Goal: Transaction & Acquisition: Subscribe to service/newsletter

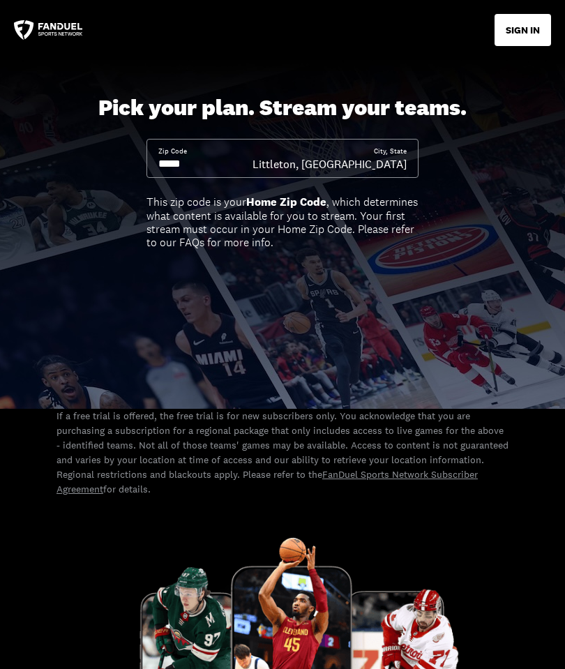
click at [227, 167] on input at bounding box center [205, 163] width 94 height 15
click at [230, 158] on input at bounding box center [205, 163] width 94 height 15
click at [211, 158] on input at bounding box center [205, 163] width 94 height 15
click at [200, 160] on input at bounding box center [205, 163] width 94 height 15
click at [195, 160] on input at bounding box center [205, 163] width 94 height 15
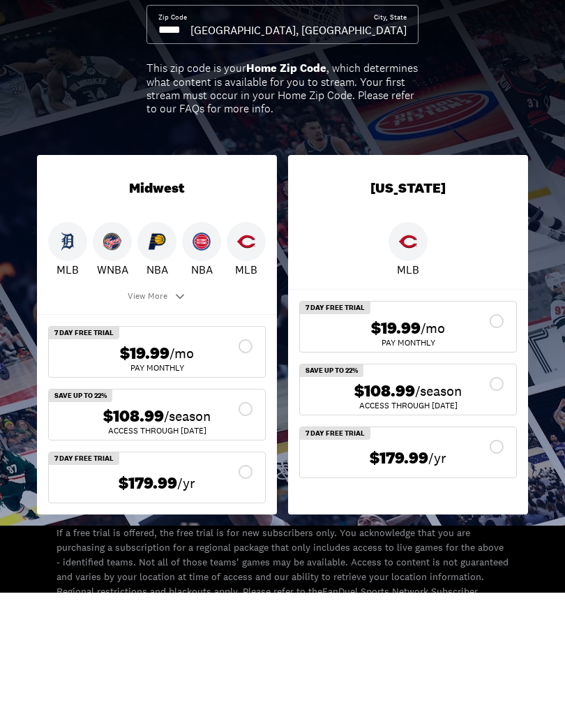
type input "*****"
click at [183, 423] on icon at bounding box center [180, 430] width 14 height 14
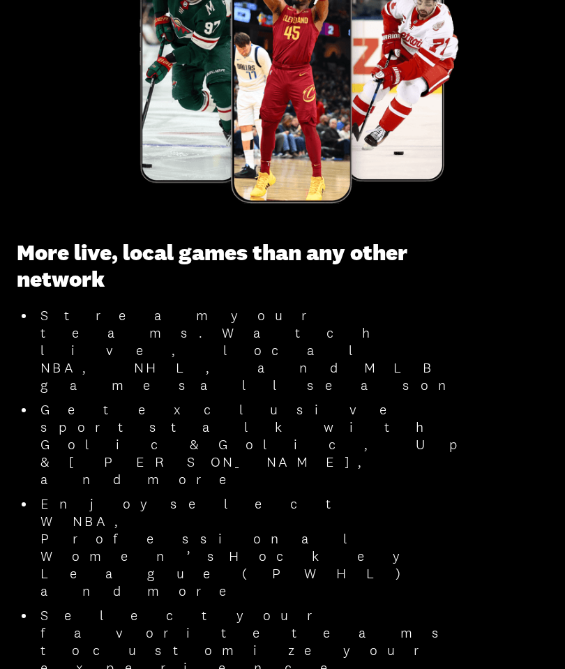
scroll to position [929, 0]
